Goal: Information Seeking & Learning: Find specific fact

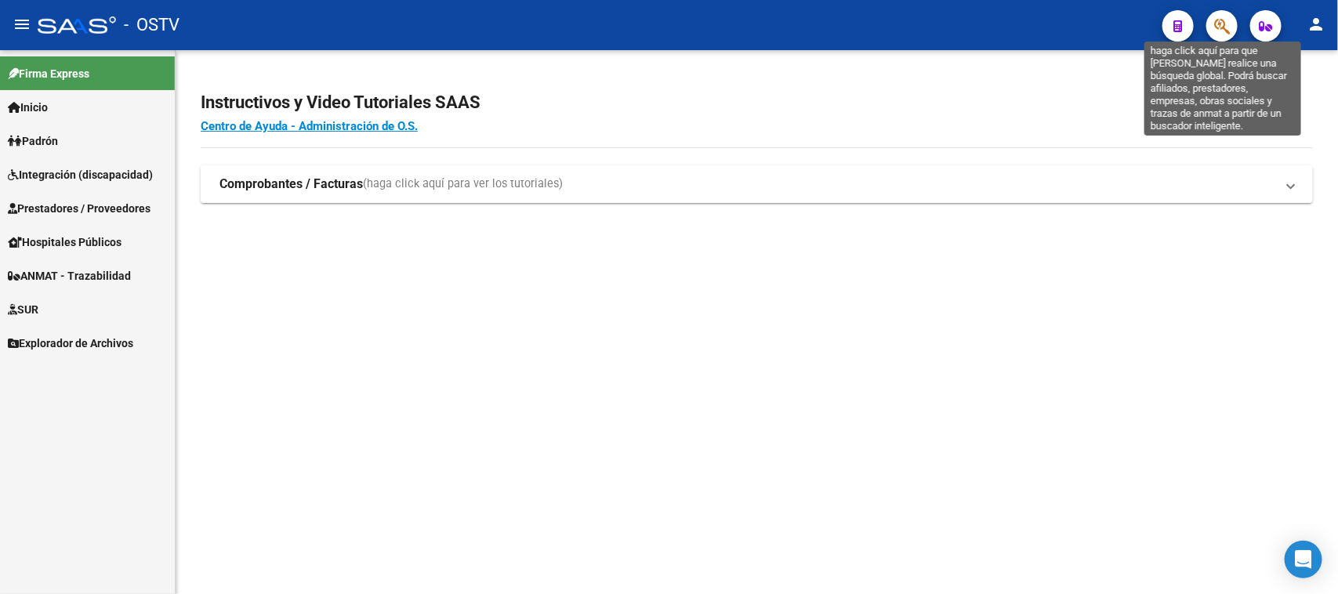
click at [1223, 29] on icon "button" at bounding box center [1222, 26] width 16 height 18
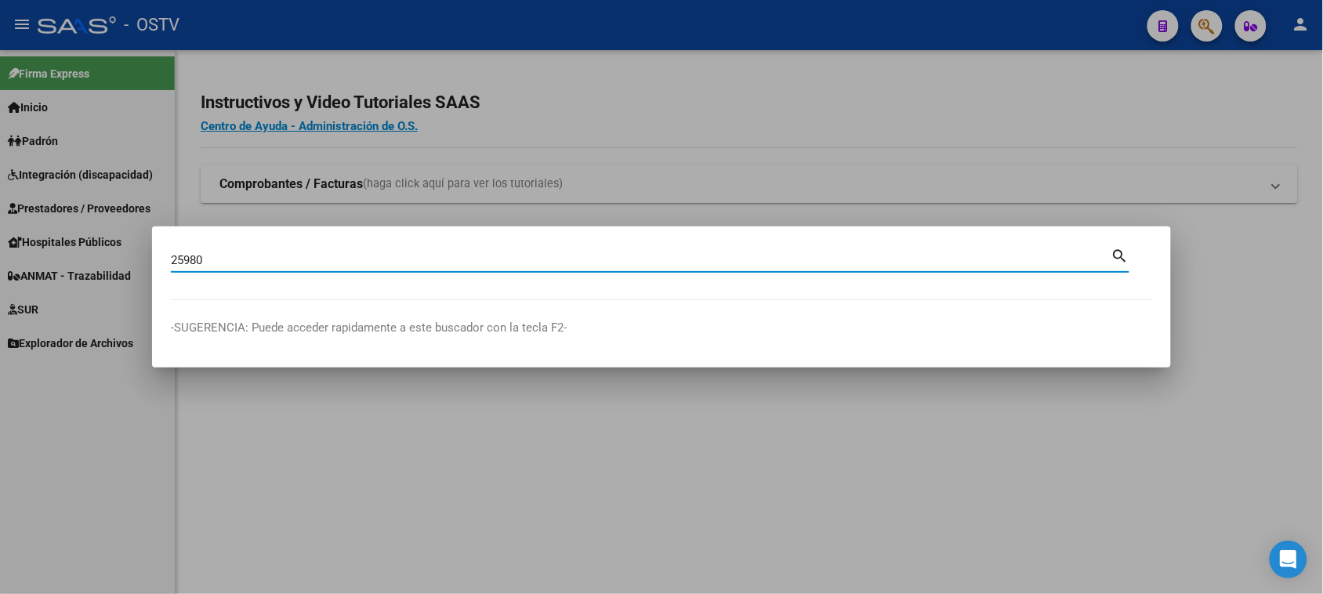
click at [235, 265] on input "25980" at bounding box center [641, 260] width 941 height 14
paste input "0-95314139-7"
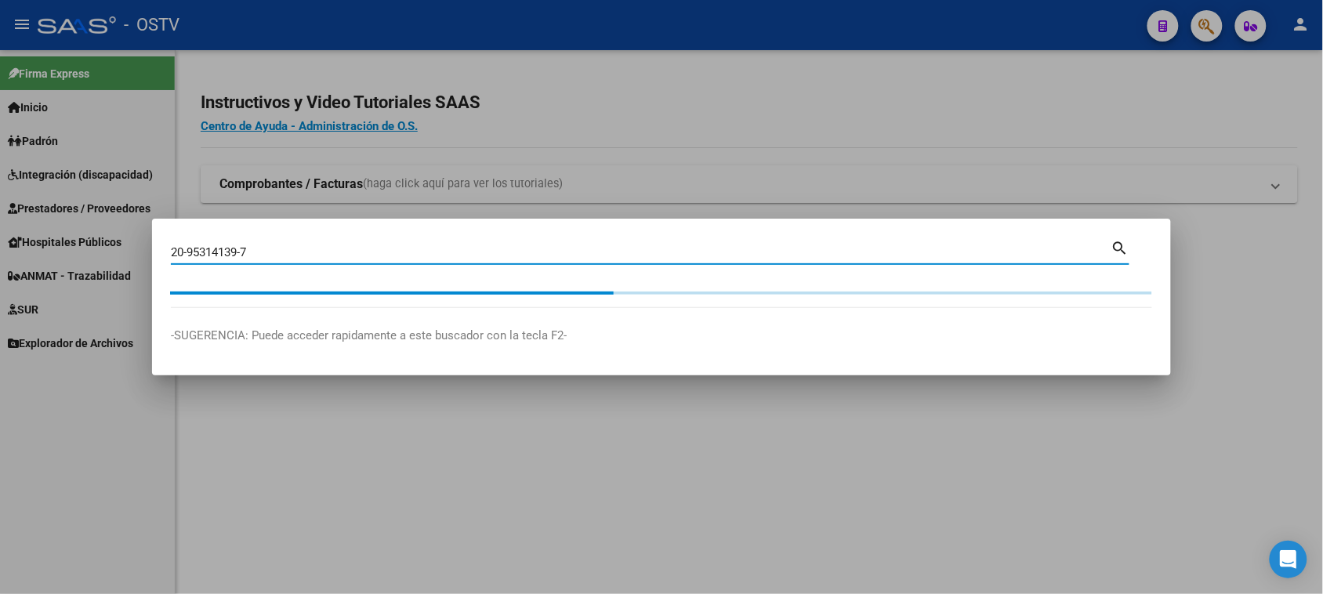
type input "20953141397"
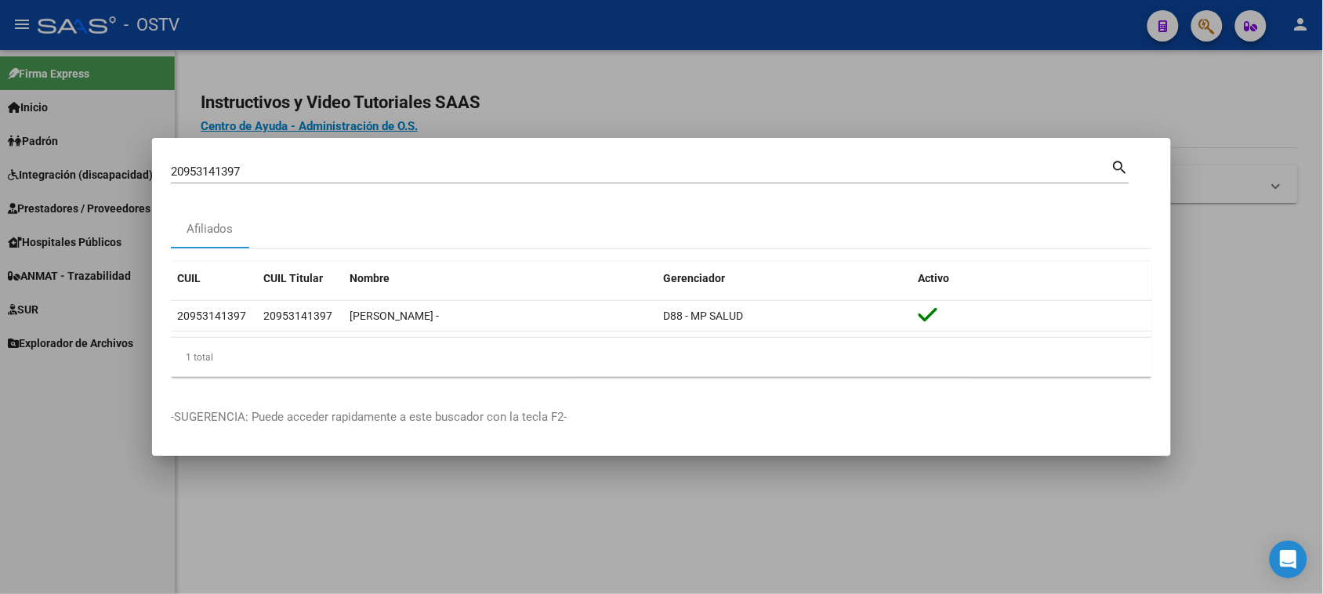
click at [665, 52] on div at bounding box center [661, 297] width 1323 height 594
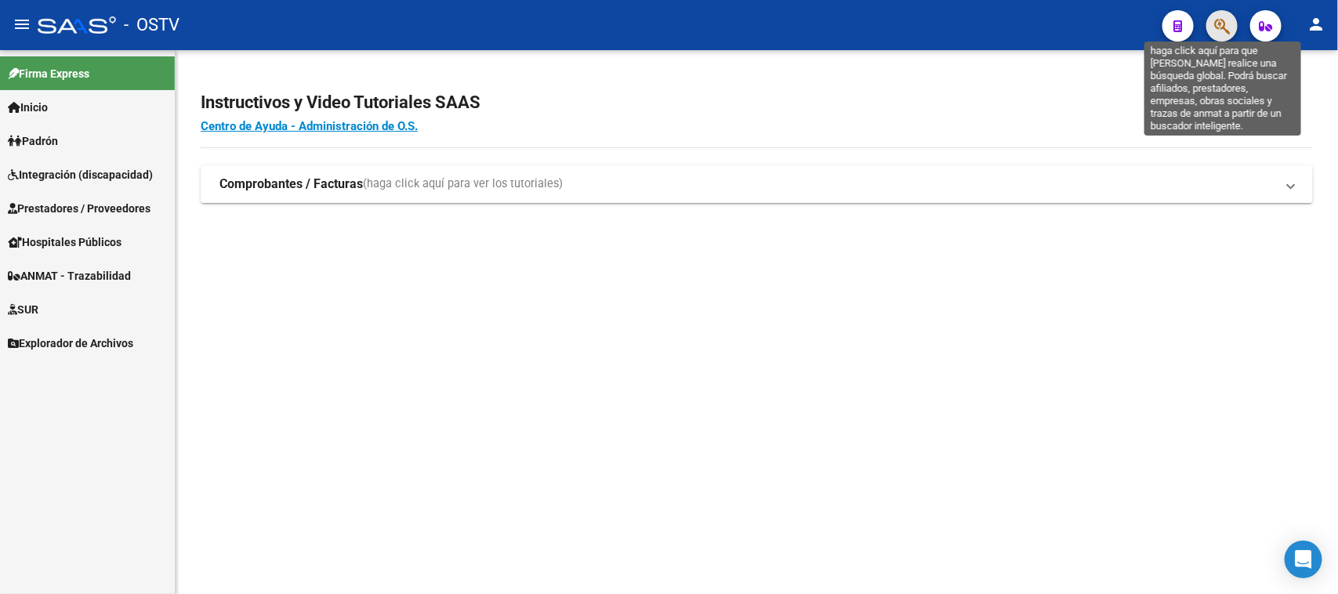
click at [1224, 25] on icon "button" at bounding box center [1222, 26] width 16 height 18
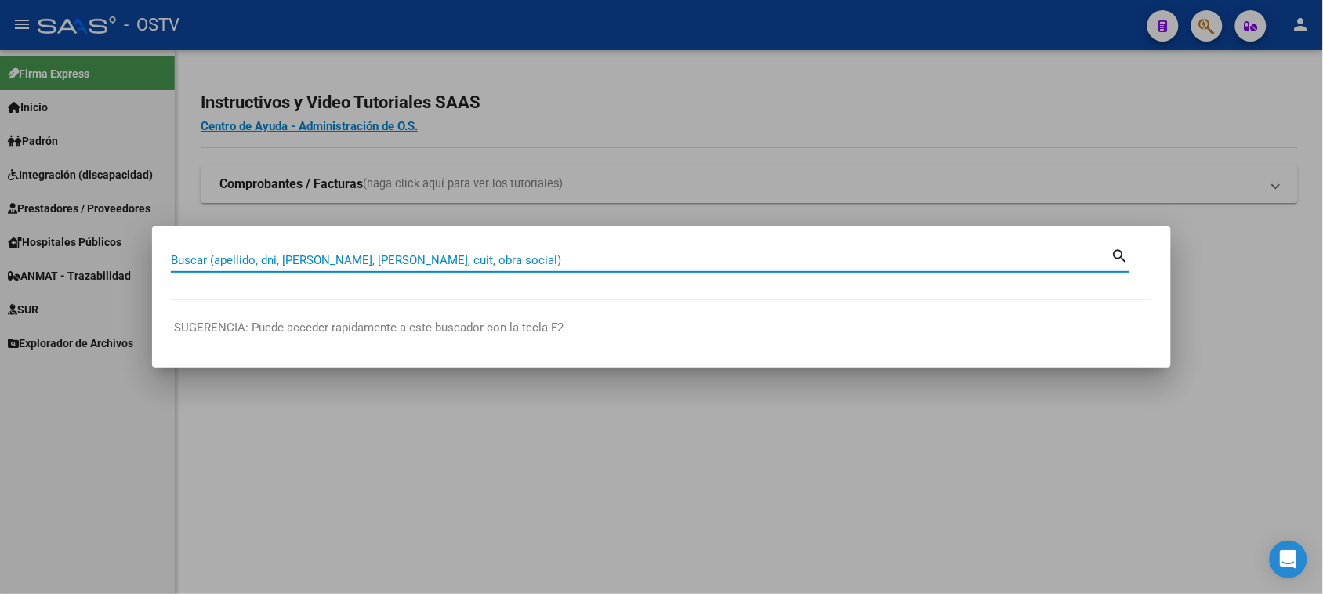
paste input "20-95314139-7"
type input "20953141397"
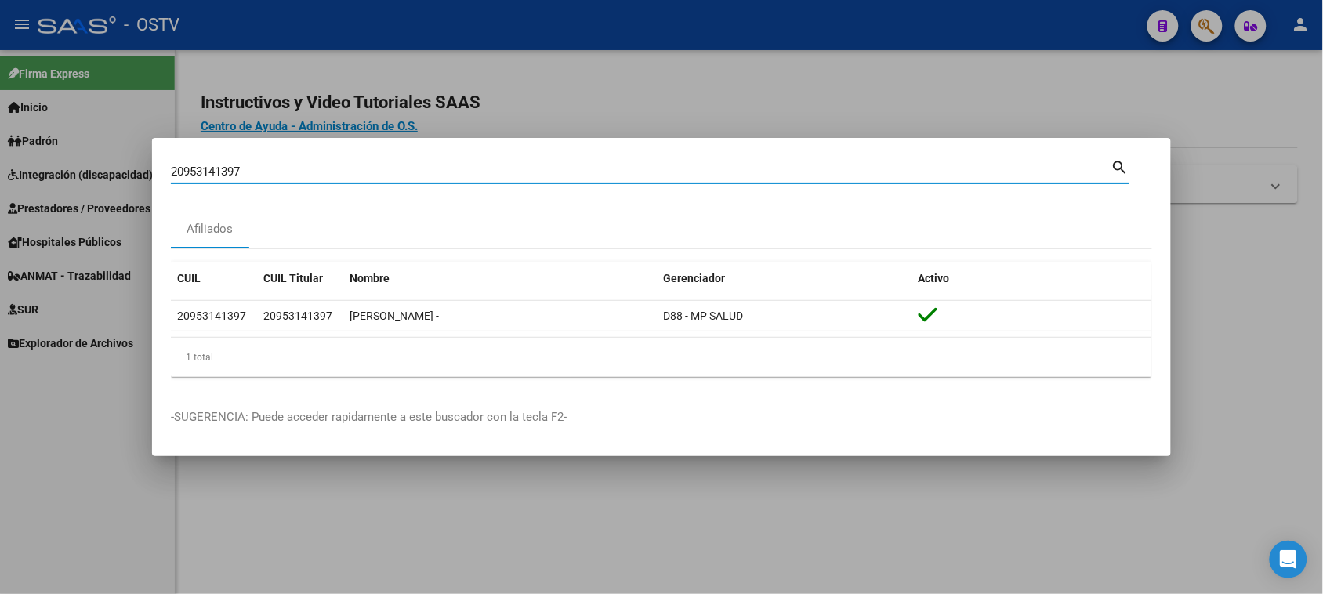
click at [354, 162] on div "20953141397 Buscar (apellido, dni, [PERSON_NAME], [PERSON_NAME], cuit, obra soc…" at bounding box center [641, 172] width 941 height 24
